Goal: Task Accomplishment & Management: Use online tool/utility

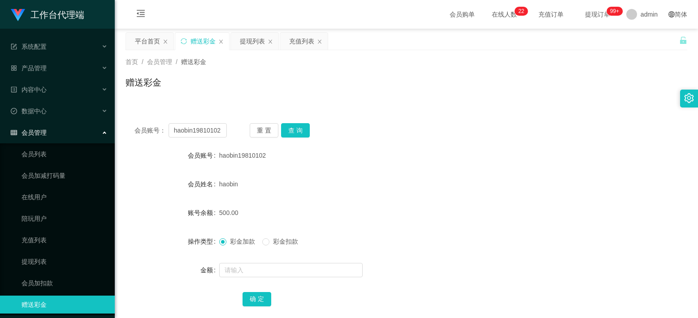
click at [201, 133] on input "haobin19810102" at bounding box center [198, 130] width 58 height 14
click at [290, 133] on button "查 询" at bounding box center [295, 130] width 29 height 14
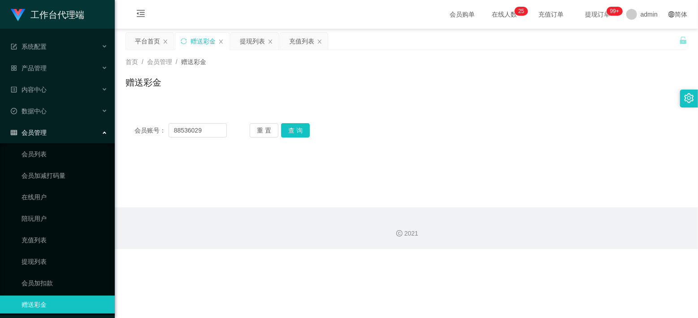
click at [503, 135] on div "会员账号： 88536029 重 置 查 询" at bounding box center [406, 130] width 562 height 14
click at [185, 133] on input "88536029" at bounding box center [198, 130] width 58 height 14
paste input "haobin19810102"
type input "haobin19810102"
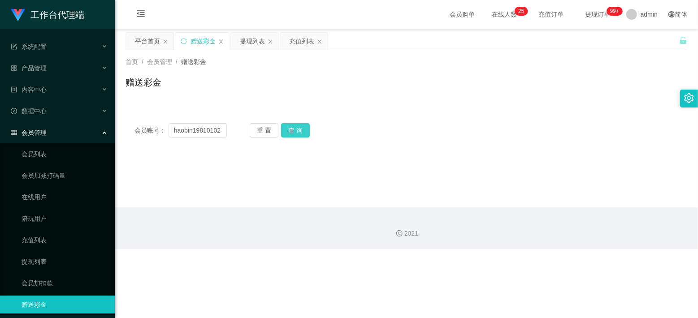
drag, startPoint x: 298, startPoint y: 128, endPoint x: 323, endPoint y: 153, distance: 35.8
click at [298, 128] on button "查 询" at bounding box center [295, 130] width 29 height 14
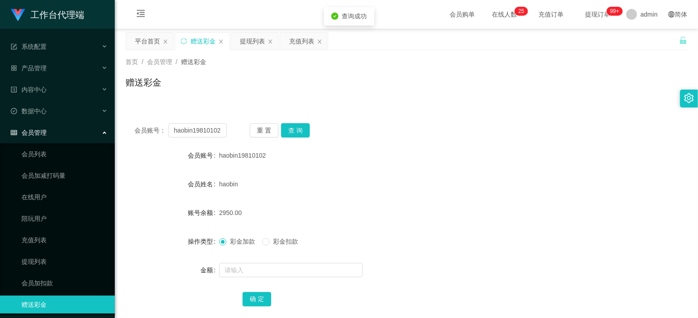
click at [457, 161] on div "haobin19810102" at bounding box center [383, 156] width 328 height 18
click at [303, 39] on div "充值列表" at bounding box center [301, 41] width 25 height 17
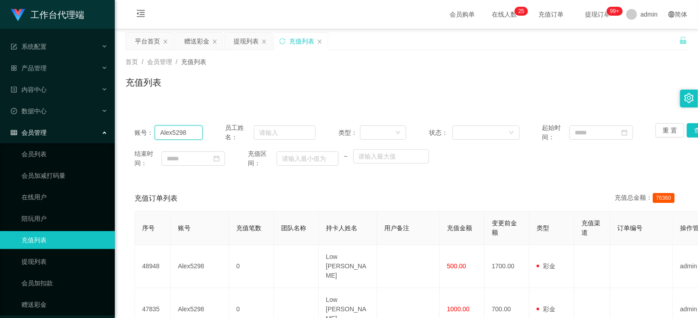
click at [187, 130] on input "Alex5298" at bounding box center [179, 132] width 48 height 14
paste input "haobin19810102"
type input "haobin19810102"
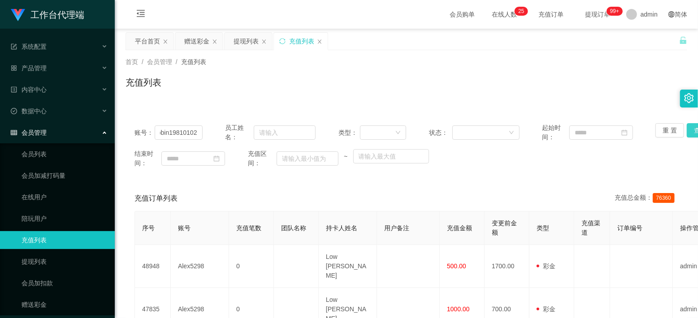
click at [689, 130] on button "查 询" at bounding box center [701, 130] width 29 height 14
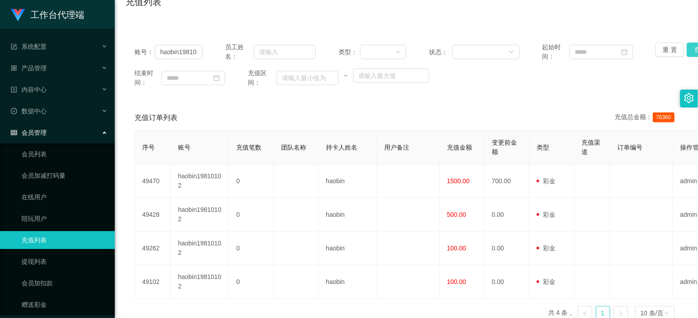
scroll to position [60, 0]
